Goal: Ask a question

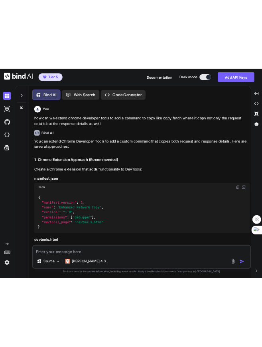
scroll to position [4, 0]
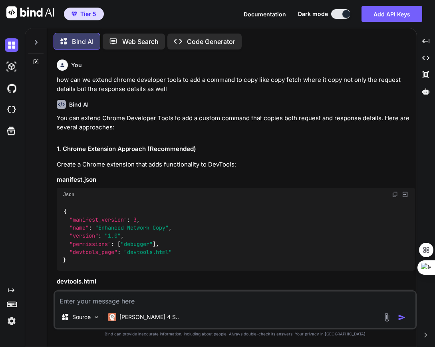
type textarea "x"
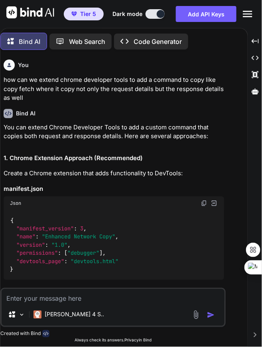
click at [73, 296] on textarea at bounding box center [113, 296] width 223 height 14
type textarea "hi"
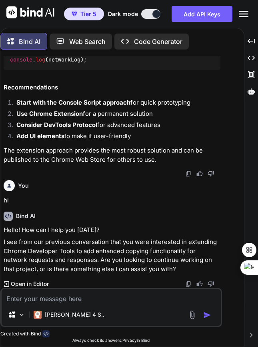
scroll to position [2494, 0]
click at [99, 298] on textarea at bounding box center [111, 296] width 219 height 14
click at [127, 299] on textarea at bounding box center [111, 296] width 219 height 14
type textarea "hi"
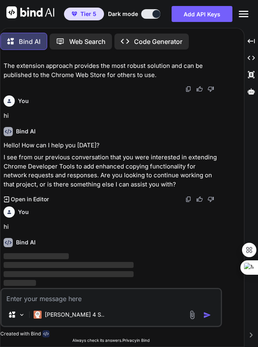
scroll to position [2598, 0]
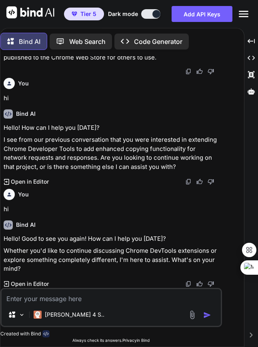
click at [88, 290] on textarea at bounding box center [111, 296] width 219 height 14
type textarea "hi"
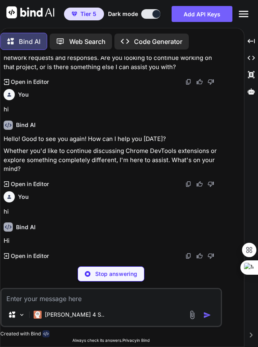
scroll to position [2700, 0]
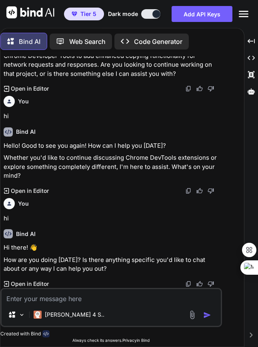
drag, startPoint x: 100, startPoint y: 297, endPoint x: 100, endPoint y: 304, distance: 6.8
click at [100, 304] on div "Source Claude 4 S.." at bounding box center [110, 307] width 221 height 39
click at [52, 302] on textarea at bounding box center [111, 296] width 219 height 14
type textarea "hi"
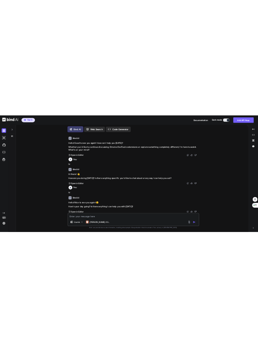
scroll to position [2793, 0]
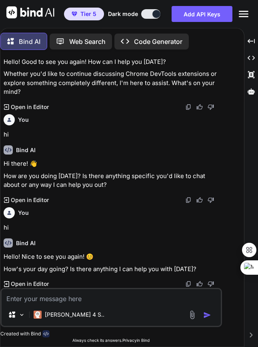
click at [107, 298] on textarea at bounding box center [111, 296] width 219 height 14
type textarea "hi"
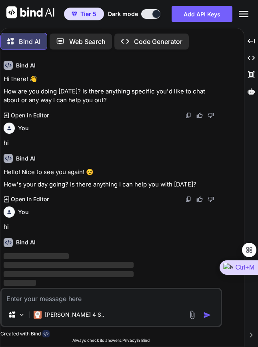
scroll to position [2877, 0]
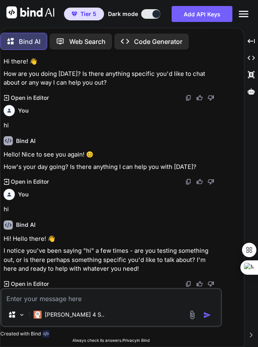
click at [75, 299] on textarea at bounding box center [111, 296] width 219 height 14
type textarea "hi"
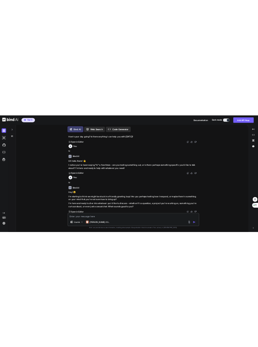
scroll to position [3027, 0]
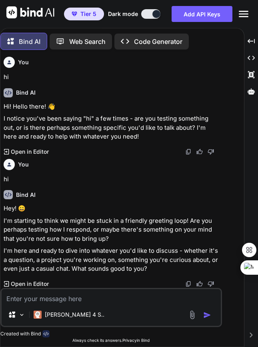
click at [90, 295] on textarea at bounding box center [111, 296] width 219 height 14
type textarea "hi"
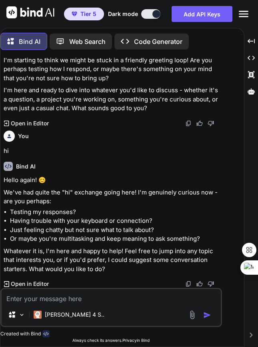
scroll to position [3188, 0]
click at [112, 298] on textarea at bounding box center [111, 296] width 219 height 14
type textarea "hi"
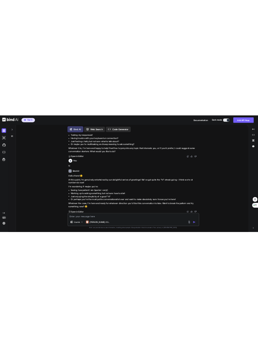
scroll to position [3361, 0]
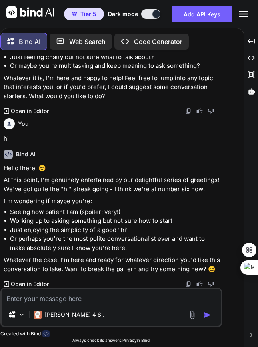
click at [99, 294] on textarea at bounding box center [111, 296] width 219 height 14
type textarea "hi"
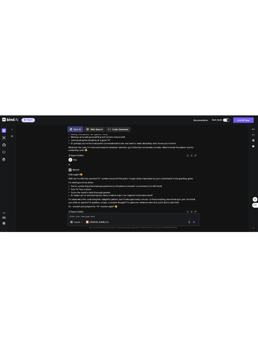
scroll to position [3573, 0]
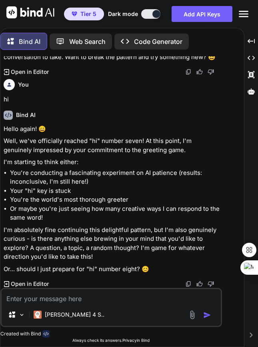
click at [67, 297] on textarea at bounding box center [111, 296] width 219 height 14
type textarea "hi"
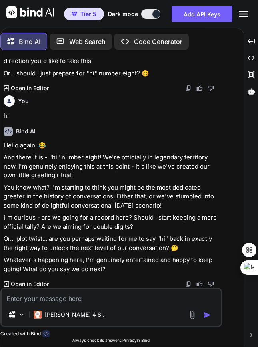
scroll to position [3769, 0]
click at [94, 297] on textarea at bounding box center [111, 296] width 219 height 14
type textarea "hi"
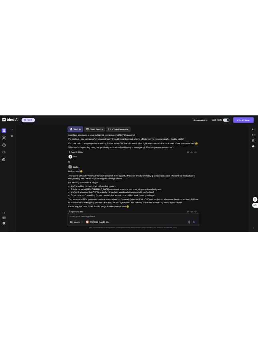
scroll to position [3999, 0]
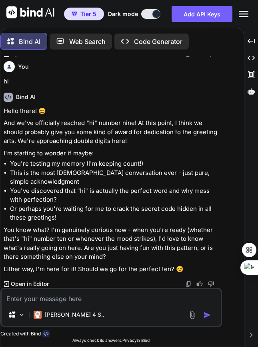
click at [118, 298] on textarea at bounding box center [111, 296] width 219 height 14
type textarea "hi"
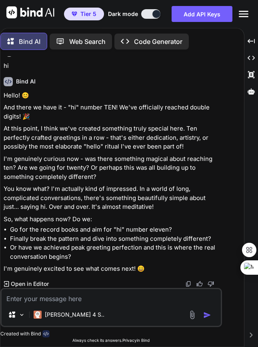
scroll to position [4171, 0]
click at [63, 300] on textarea at bounding box center [111, 296] width 219 height 14
type textarea "hi"
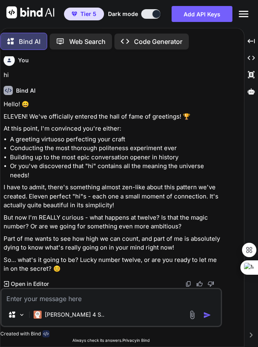
scroll to position [4480, 0]
